Goal: Task Accomplishment & Management: Use online tool/utility

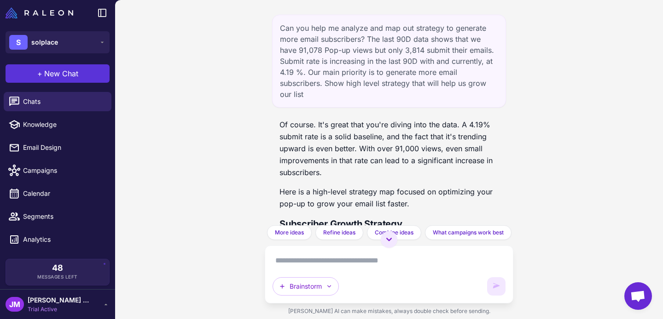
scroll to position [1355, 0]
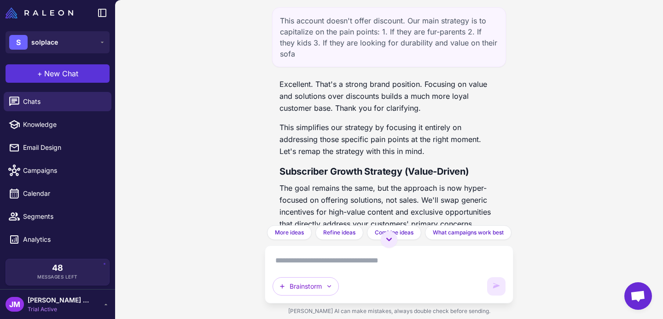
click at [45, 69] on span "New Chat" at bounding box center [61, 73] width 34 height 11
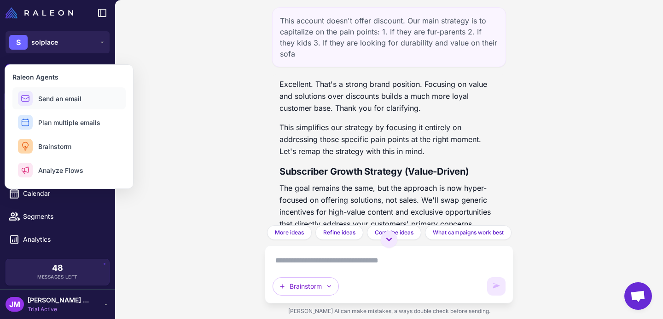
click at [80, 101] on span "Send an email" at bounding box center [59, 99] width 43 height 10
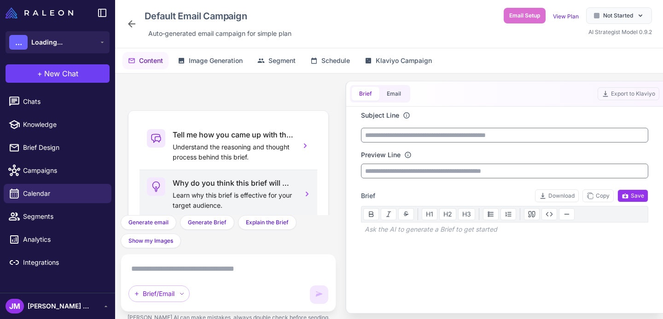
scroll to position [122, 0]
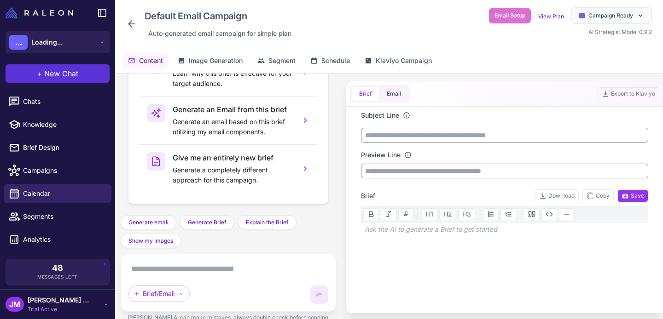
click at [27, 69] on button "+ New Chat" at bounding box center [58, 73] width 104 height 18
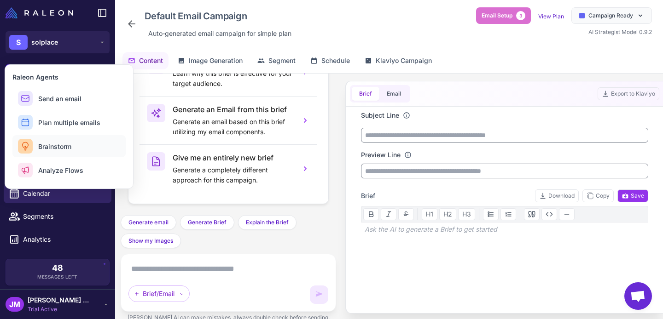
click at [57, 146] on span "Brainstorm" at bounding box center [54, 147] width 33 height 10
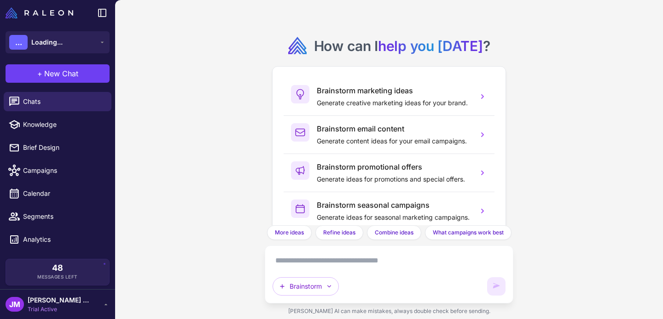
click at [329, 265] on textarea at bounding box center [388, 261] width 233 height 15
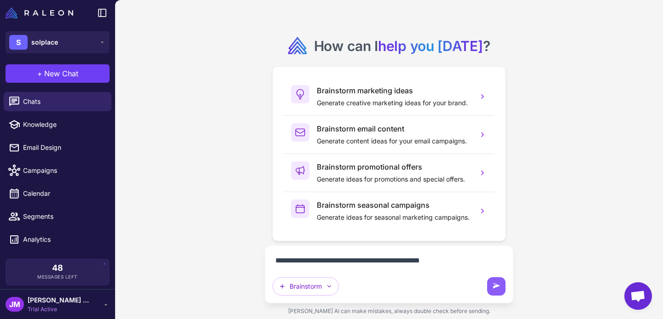
type textarea "**********"
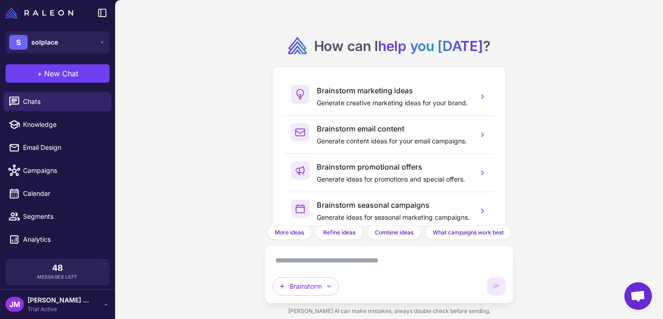
type textarea "**********"
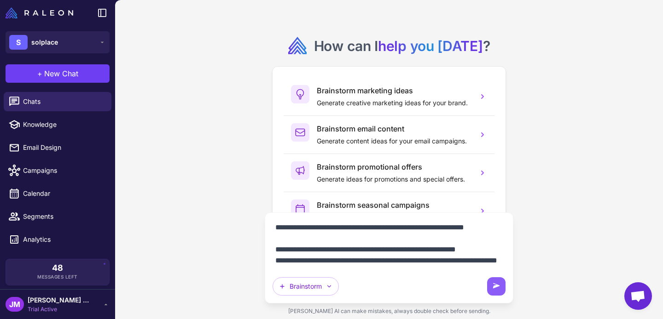
scroll to position [74, 0]
type textarea "**********"
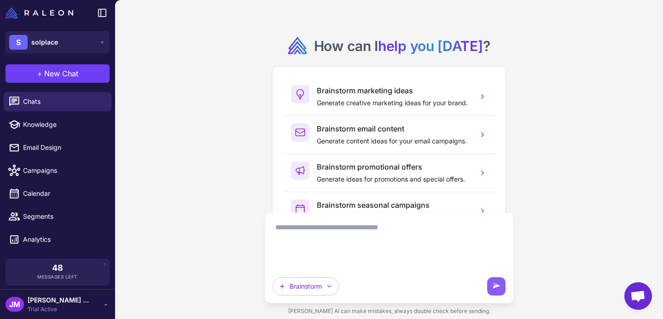
scroll to position [0, 0]
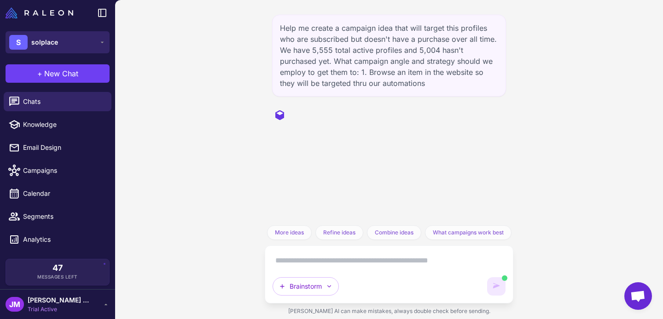
click at [104, 45] on icon at bounding box center [101, 42] width 7 height 7
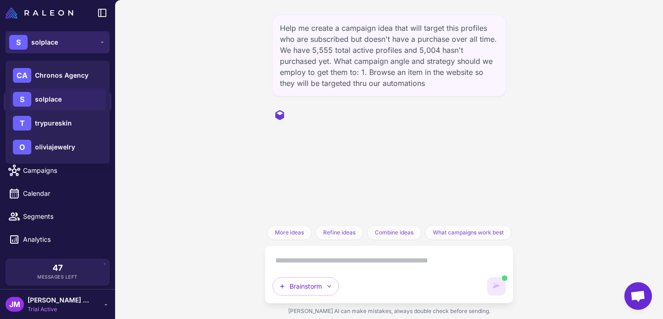
click at [104, 45] on icon at bounding box center [101, 42] width 7 height 7
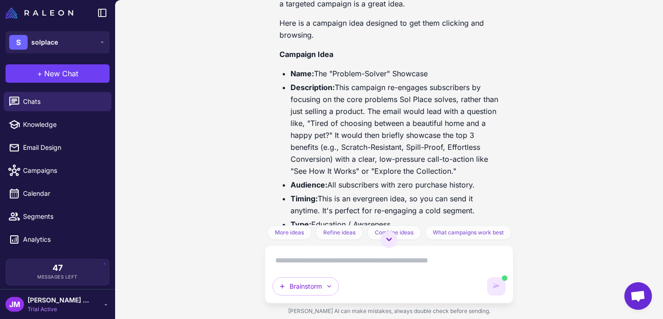
scroll to position [255, 0]
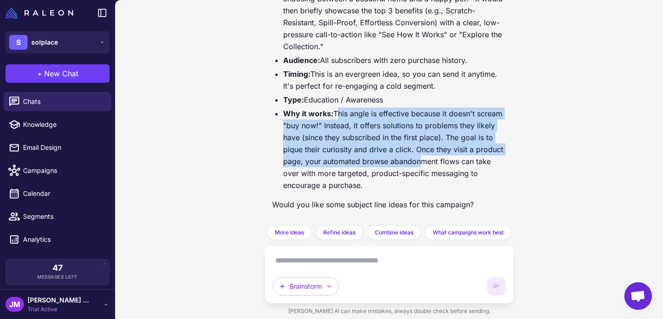
drag, startPoint x: 336, startPoint y: 111, endPoint x: 413, endPoint y: 161, distance: 91.9
click at [413, 161] on li "Why it works: This angle is effective because it doesn't scream "buy now!" Inst…" at bounding box center [394, 150] width 223 height 84
click at [393, 143] on li "Why it works: This angle is effective because it doesn't scream "buy now!" Inst…" at bounding box center [394, 150] width 223 height 84
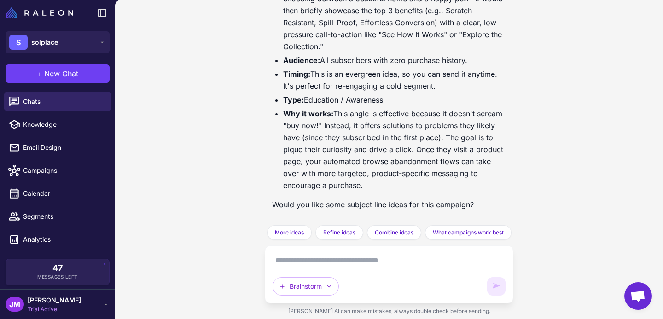
drag, startPoint x: 311, startPoint y: 73, endPoint x: 463, endPoint y: 86, distance: 153.3
click at [463, 86] on li "Timing: This is an evergreen idea, so you can send it anytime. It's perfect for…" at bounding box center [394, 80] width 223 height 24
click at [460, 88] on li "Timing: This is an evergreen idea, so you can send it anytime. It's perfect for…" at bounding box center [394, 80] width 223 height 24
drag, startPoint x: 455, startPoint y: 88, endPoint x: 282, endPoint y: 88, distance: 172.5
click at [282, 88] on ul "Name: The "Problem-Solver" Showcase Description: This campaign re-engages subsc…" at bounding box center [389, 67] width 234 height 248
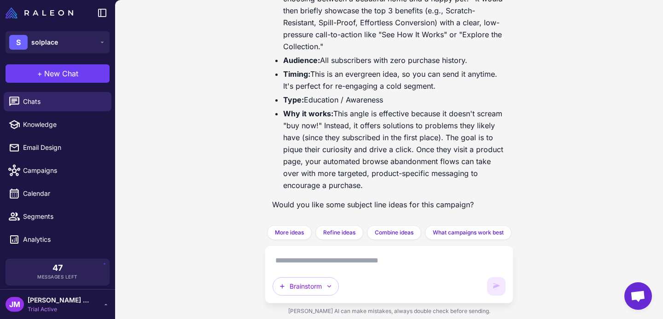
click at [417, 114] on li "Why it works: This angle is effective because it doesn't scream "buy now!" Inst…" at bounding box center [394, 150] width 223 height 84
drag, startPoint x: 305, startPoint y: 101, endPoint x: 398, endPoint y: 100, distance: 92.5
click at [398, 100] on li "Type: Education / Awareness" at bounding box center [394, 100] width 223 height 12
copy li "Education / Awareness"
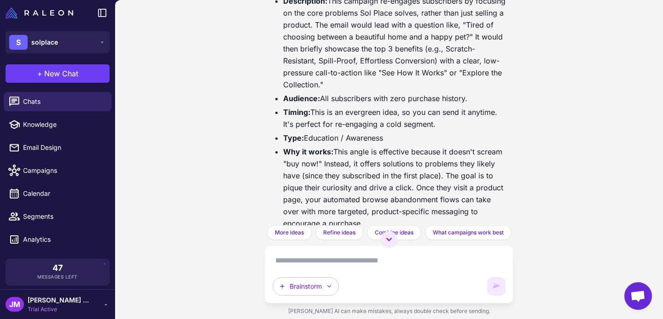
scroll to position [215, 0]
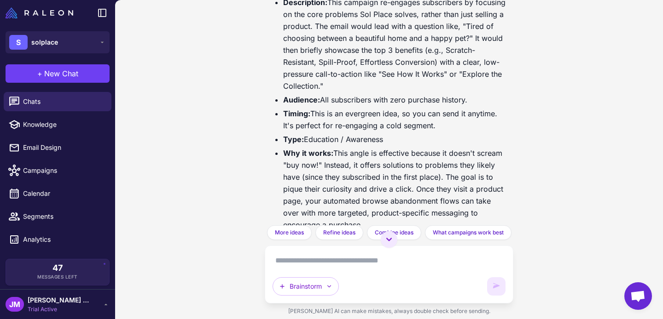
drag, startPoint x: 319, startPoint y: 100, endPoint x: 472, endPoint y: 103, distance: 152.8
click at [472, 103] on li "Audience: All subscribers with zero purchase history." at bounding box center [394, 100] width 223 height 12
copy li "All subscribers with zero purchase history."
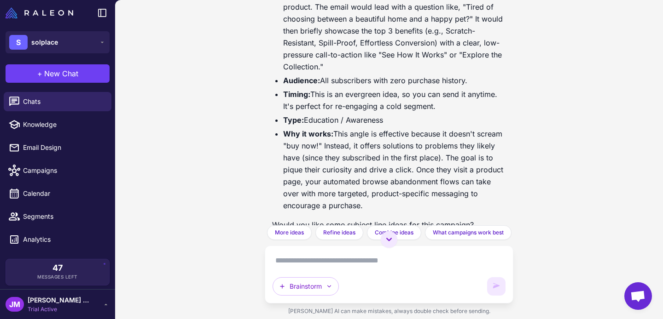
scroll to position [235, 0]
drag, startPoint x: 434, startPoint y: 110, endPoint x: 300, endPoint y: 108, distance: 134.4
click at [300, 108] on li "Timing: This is an evergreen idea, so you can send it anytime. It's perfect for…" at bounding box center [394, 100] width 223 height 24
click at [445, 119] on li "Type: Education / Awareness" at bounding box center [394, 120] width 223 height 12
drag, startPoint x: 438, startPoint y: 110, endPoint x: 335, endPoint y: 111, distance: 104.0
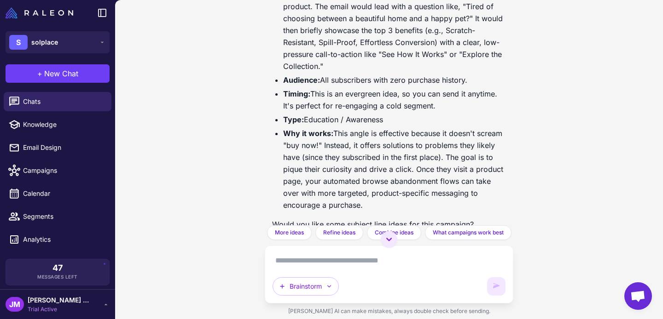
click at [335, 111] on li "Timing: This is an evergreen idea, so you can send it anytime. It's perfect for…" at bounding box center [394, 100] width 223 height 24
copy li "re-engaging a cold segment."
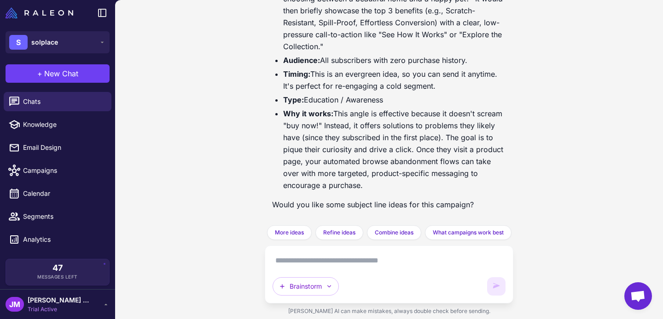
drag, startPoint x: 387, startPoint y: 190, endPoint x: 330, endPoint y: 120, distance: 91.0
click at [330, 116] on li "Why it works: This angle is effective because it doesn't scream "buy now!" Inst…" at bounding box center [394, 150] width 223 height 84
click at [419, 143] on li "Why it works: This angle is effective because it doesn't scream "buy now!" Inst…" at bounding box center [394, 150] width 223 height 84
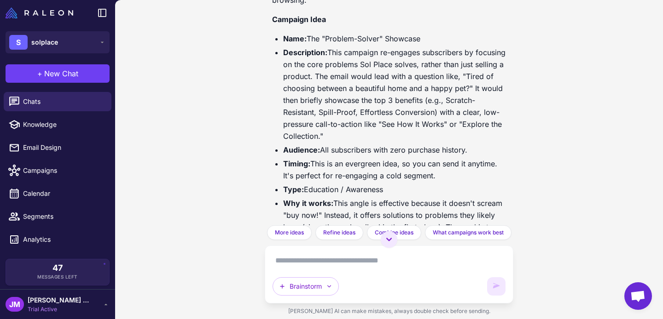
scroll to position [165, 0]
drag, startPoint x: 330, startPoint y: 54, endPoint x: 342, endPoint y: 136, distance: 82.2
click at [342, 136] on li "Description: This campaign re-engages subscribers by focusing on the core probl…" at bounding box center [394, 95] width 223 height 96
copy li "This campaign re-engages subscribers by focusing on the core problems Sol Place…"
